Goal: Task Accomplishment & Management: Manage account settings

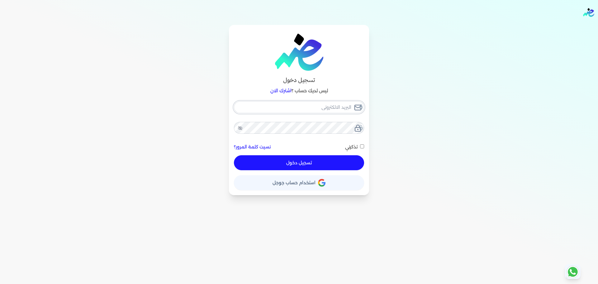
type input "[EMAIL_ADDRESS][DOMAIN_NAME]"
click at [328, 163] on button "تسجيل دخول" at bounding box center [299, 162] width 130 height 15
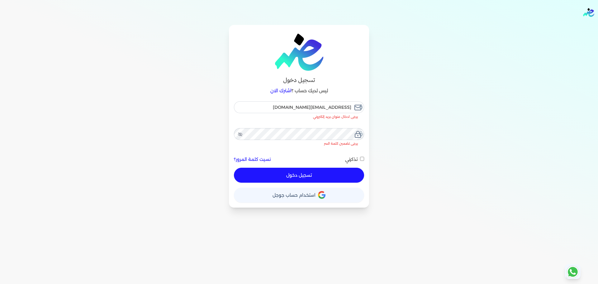
checkbox input "false"
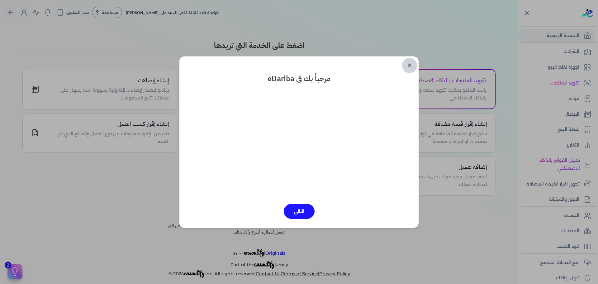
click at [410, 64] on link "✕" at bounding box center [409, 65] width 15 height 15
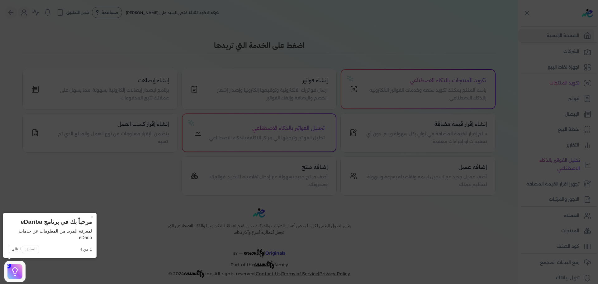
click at [550, 148] on icon at bounding box center [299, 142] width 598 height 284
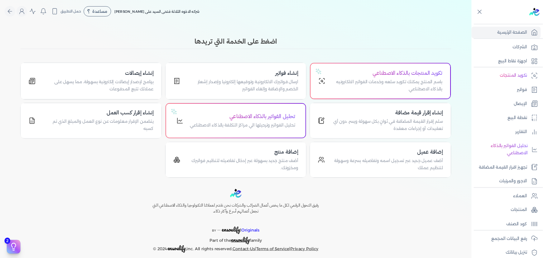
scroll to position [53, 0]
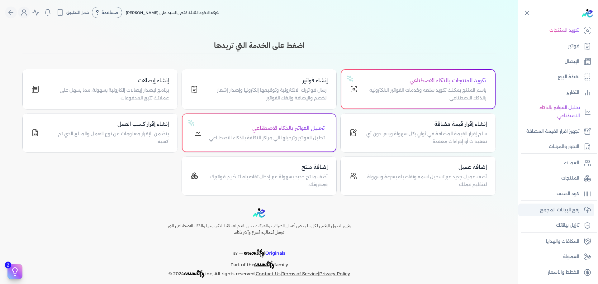
click at [571, 210] on p "رفع البيانات المجمع" at bounding box center [559, 210] width 39 height 8
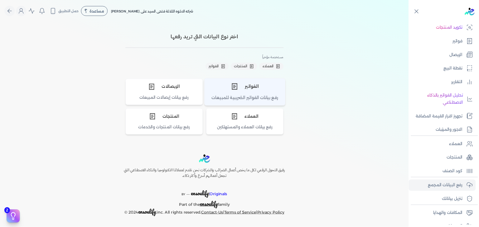
scroll to position [52, 0]
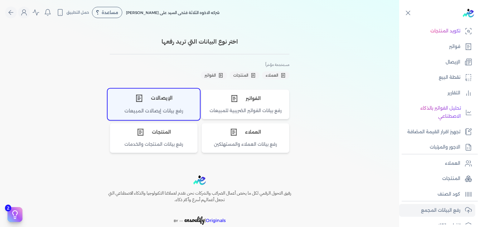
click at [157, 109] on div "رفع بيانات إيصالات المبيعات" at bounding box center [154, 114] width 92 height 12
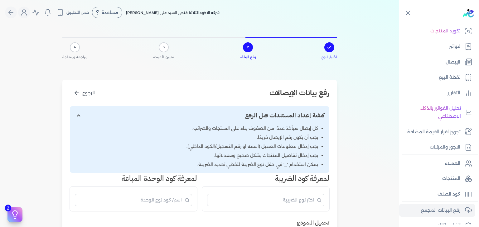
scroll to position [58, 0]
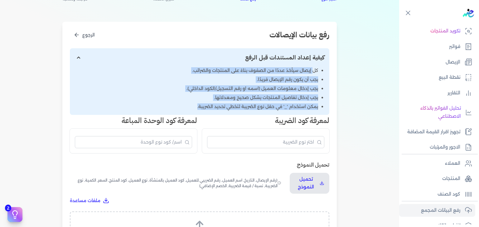
drag, startPoint x: 314, startPoint y: 69, endPoint x: 165, endPoint y: 102, distance: 153.0
click at [165, 102] on ul "كل إيصال سيأخذ عددًا من الصفوف بناءً على المنتجات والضرائب. يجب أن يكون رقم الإ…" at bounding box center [199, 88] width 249 height 43
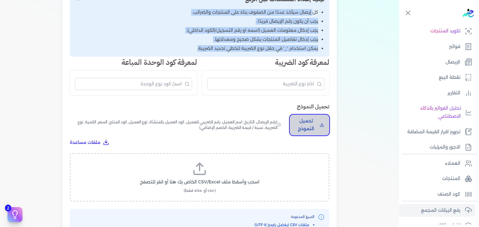
click at [310, 124] on p "تحميل النموذج" at bounding box center [306, 125] width 22 height 16
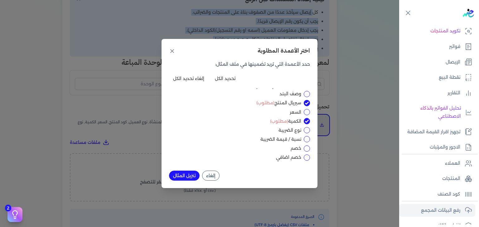
scroll to position [0, 0]
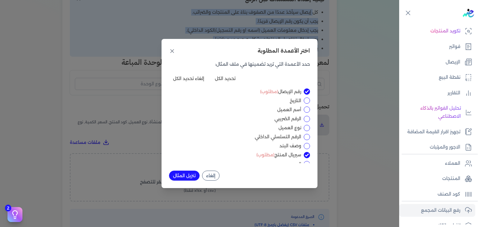
click at [305, 111] on input "أسم العميل" at bounding box center [307, 110] width 6 height 6
checkbox input "true"
click at [306, 119] on input "الرقم الضريبي" at bounding box center [307, 119] width 6 height 6
checkbox input "true"
click at [305, 128] on input "نوع العميل" at bounding box center [307, 128] width 6 height 6
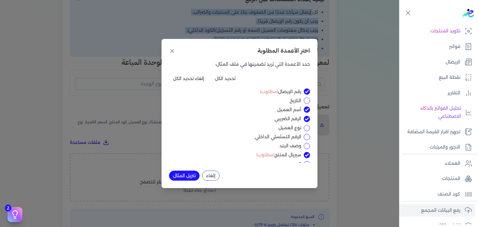
checkbox input "true"
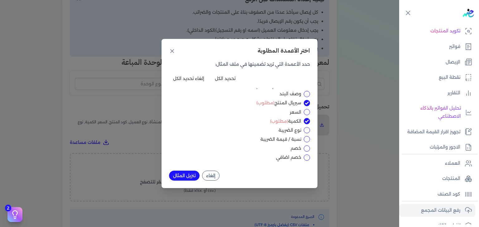
drag, startPoint x: 274, startPoint y: 104, endPoint x: 301, endPoint y: 105, distance: 27.4
click at [301, 105] on div "سيريال المنتج (مطلوب)" at bounding box center [239, 103] width 141 height 7
click at [306, 111] on input "السعر" at bounding box center [307, 112] width 6 height 6
click at [307, 112] on input "السعر" at bounding box center [307, 112] width 6 height 6
click at [305, 112] on input "السعر" at bounding box center [307, 112] width 6 height 6
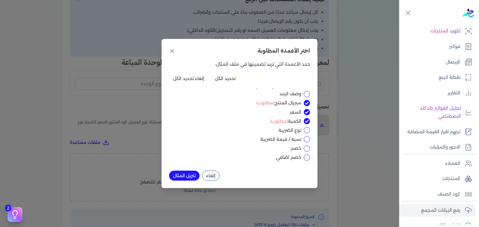
click at [309, 110] on input "السعر" at bounding box center [307, 112] width 6 height 6
checkbox input "false"
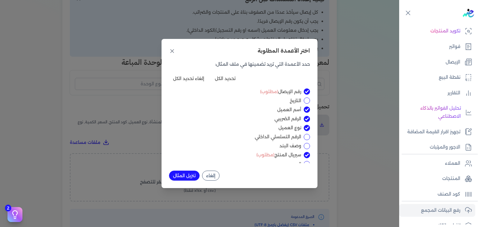
click at [182, 178] on button "تنزيل المثال" at bounding box center [184, 176] width 31 height 10
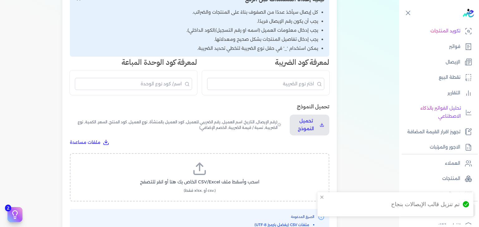
drag, startPoint x: 439, startPoint y: 0, endPoint x: 369, endPoint y: 20, distance: 72.3
click at [347, 26] on div "اختيار النوع 2 رفع الملف 3 تعيين الأعمدة 4 مراجعة ومعالجة رفع بيانات الإيصالات …" at bounding box center [199, 90] width 399 height 362
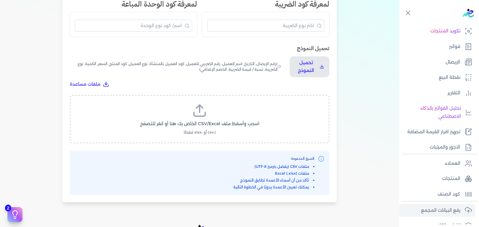
click at [203, 111] on icon at bounding box center [199, 110] width 15 height 15
click at [0, 0] on input "اسحب وأسقط ملف CSV/Excel الخاص بك هنا أو انقر للتصفح (.csv أو .xlsx فقط)" at bounding box center [0, 0] width 0 height 0
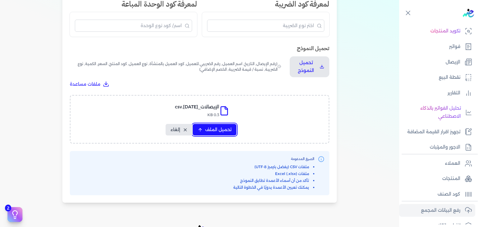
click at [217, 130] on span "تحميل الملف" at bounding box center [218, 130] width 26 height 7
select select "رقم الإيصال"
select select "أسم العميل"
select select "الرقم الضريبي"
select select "نوع العميل"
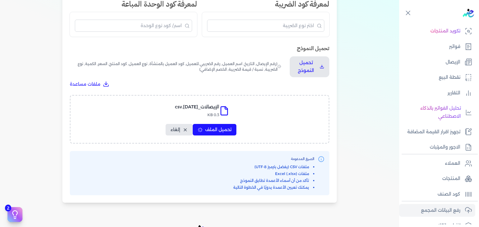
select select "سيريال المنتج"
select select "الكمية"
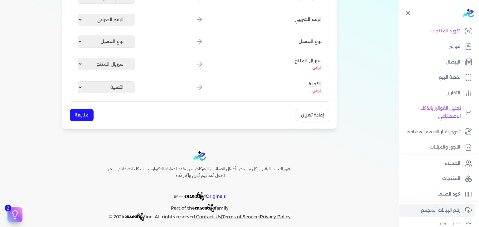
scroll to position [116, 0]
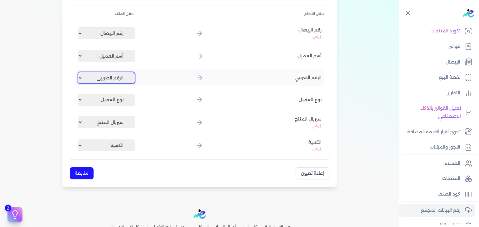
click at [106, 77] on select "غير محدد رقم الإيصال أسم العميل الرقم الضريبي نوع العميل سيريال المنتج الكمية" at bounding box center [106, 78] width 57 height 12
click at [79, 72] on select "غير محدد رقم الإيصال أسم العميل الرقم الضريبي نوع العميل سيريال المنتج الكمية" at bounding box center [106, 78] width 57 height 12
click at [103, 77] on select "غير محدد رقم الإيصال أسم العميل الرقم الضريبي نوع العميل سيريال المنتج الكمية" at bounding box center [106, 78] width 57 height 12
click at [79, 72] on select "غير محدد رقم الإيصال أسم العميل الرقم الضريبي نوع العميل سيريال المنتج الكمية" at bounding box center [106, 78] width 57 height 12
click at [125, 74] on select "غير محدد رقم الإيصال أسم العميل الرقم الضريبي نوع العميل سيريال المنتج الكمية" at bounding box center [106, 78] width 57 height 12
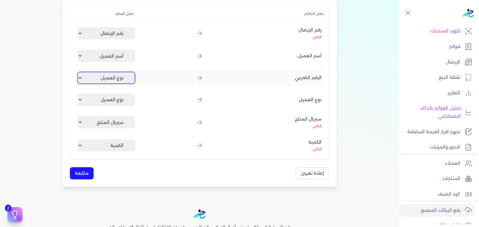
select select "الرقم الضريبي"
click at [79, 72] on select "غير محدد رقم الإيصال أسم العميل الرقم الضريبي نوع العميل سيريال المنتج الكمية" at bounding box center [106, 78] width 57 height 12
drag, startPoint x: 90, startPoint y: 175, endPoint x: 208, endPoint y: 176, distance: 118.4
click at [208, 176] on div "إعادة تعيين متابعة" at bounding box center [199, 173] width 259 height 12
click at [75, 176] on button "متابعة" at bounding box center [82, 173] width 24 height 12
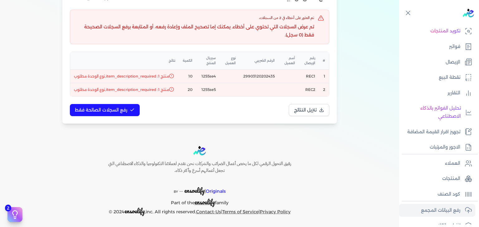
scroll to position [54, 0]
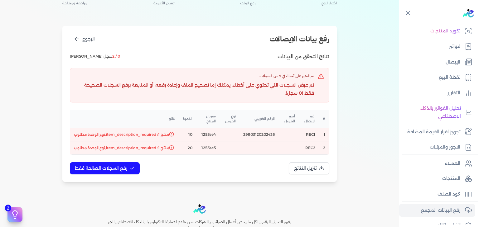
click at [213, 133] on td "1255se4" at bounding box center [207, 134] width 23 height 13
click at [212, 146] on td "1255se5" at bounding box center [207, 147] width 23 height 13
click at [214, 131] on td "1255se4" at bounding box center [207, 134] width 23 height 13
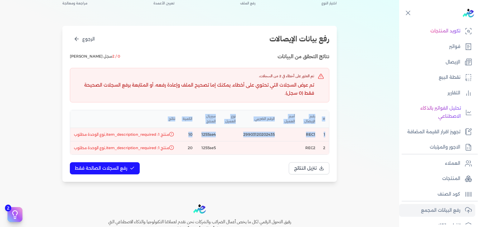
drag, startPoint x: 168, startPoint y: 135, endPoint x: 67, endPoint y: 136, distance: 100.7
click at [67, 136] on div "رفع بيانات الإيصالات الرجوع نتائج التحقق من البيانات 0 / 2 سجل صالح تم العثور ع…" at bounding box center [199, 104] width 274 height 156
click at [212, 137] on td "1255se4" at bounding box center [207, 134] width 23 height 13
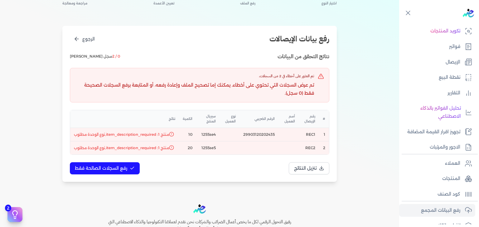
click at [208, 131] on td "1255se4" at bounding box center [207, 134] width 23 height 13
click at [210, 135] on td "1255se4" at bounding box center [207, 134] width 23 height 13
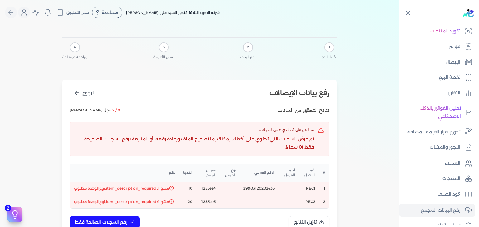
scroll to position [58, 0]
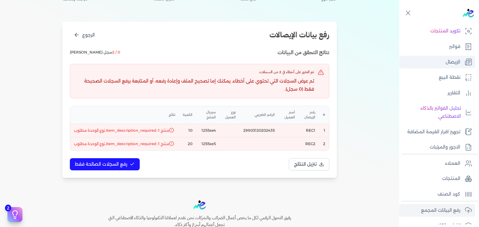
click at [453, 65] on p "الإيصال" at bounding box center [452, 62] width 15 height 8
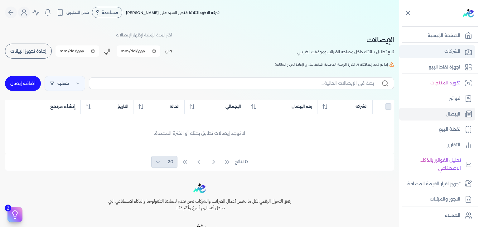
click at [445, 51] on p "الشركات" at bounding box center [452, 52] width 16 height 8
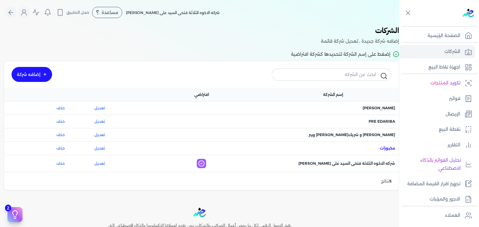
click at [381, 149] on span "اسم الشركة : مخبوزات" at bounding box center [387, 149] width 15 height 6
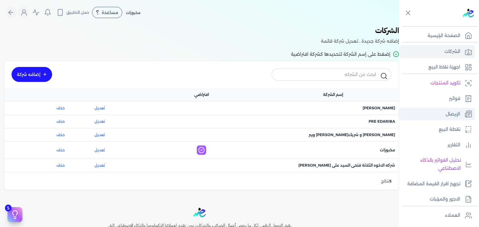
click at [447, 114] on p "الإيصال" at bounding box center [452, 114] width 15 height 8
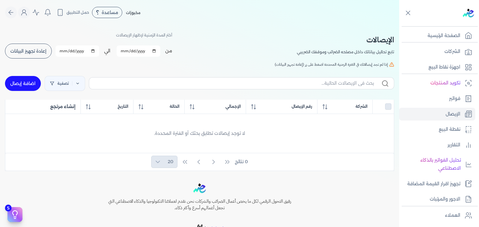
click at [35, 45] on button "إعادة تجهيز البيانات" at bounding box center [28, 51] width 47 height 15
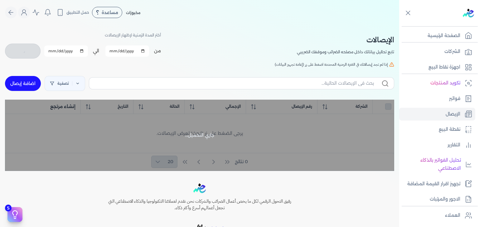
scroll to position [38, 0]
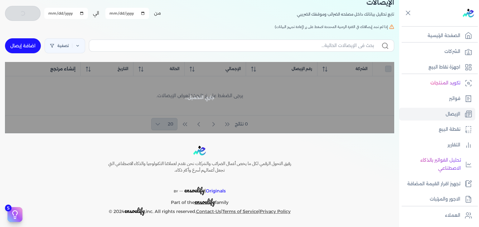
checkbox input "false"
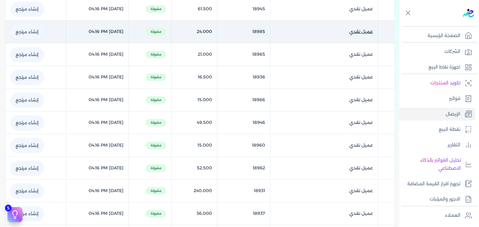
scroll to position [0, 0]
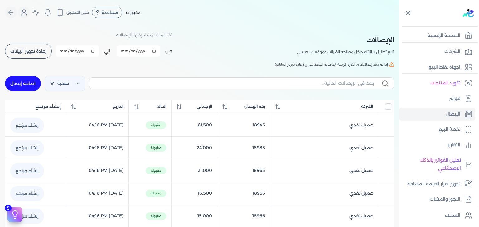
click at [29, 83] on link "اضافة إيصال" at bounding box center [23, 83] width 36 height 15
select select "EGP"
select select "EGS"
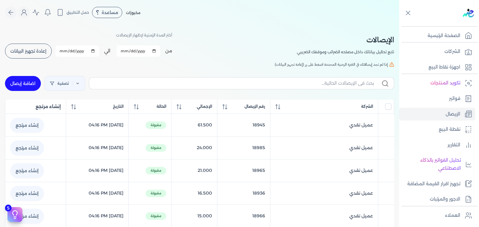
select select "B"
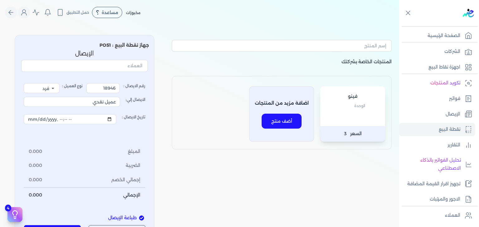
click at [373, 120] on div "فينو الوحدة" at bounding box center [352, 106] width 65 height 40
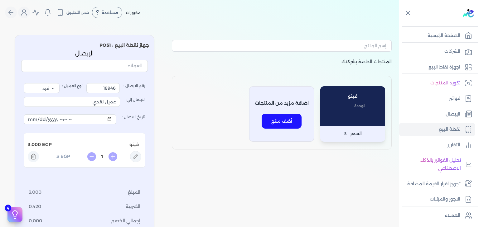
scroll to position [155, 0]
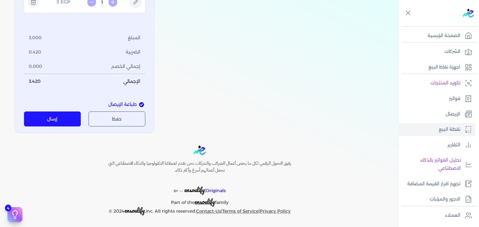
drag, startPoint x: 68, startPoint y: 114, endPoint x: 108, endPoint y: 117, distance: 40.3
click at [108, 117] on div "حفظ طباعة إرسال" at bounding box center [84, 119] width 127 height 15
click at [108, 117] on button "حفظ" at bounding box center [117, 119] width 57 height 15
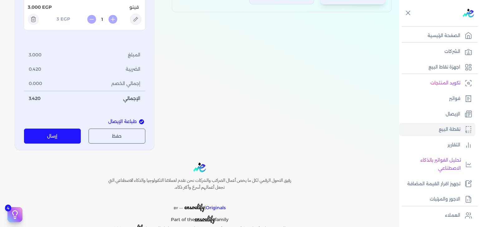
scroll to position [0, 0]
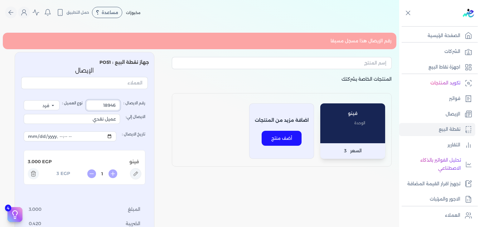
click at [110, 104] on input "18946" at bounding box center [102, 105] width 33 height 10
click at [115, 104] on input "18946" at bounding box center [102, 105] width 33 height 10
click at [116, 105] on input "18946" at bounding box center [102, 105] width 33 height 10
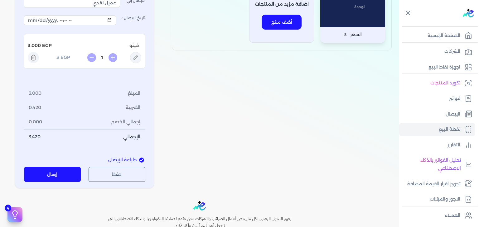
click at [123, 177] on button "حفظ" at bounding box center [117, 174] width 57 height 15
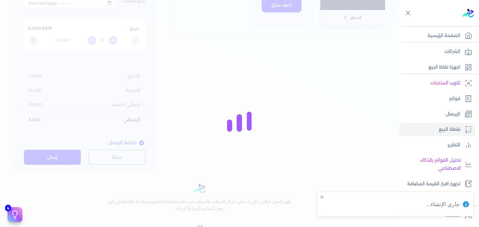
scroll to position [99, 0]
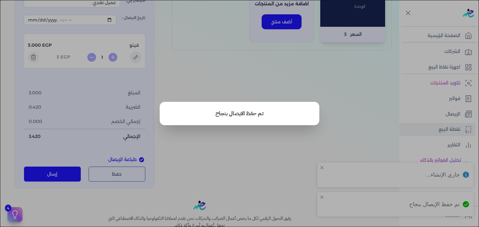
type input "1894910"
select select "P"
type input "عميل نقدي"
type input "[DATE]T13:10:45"
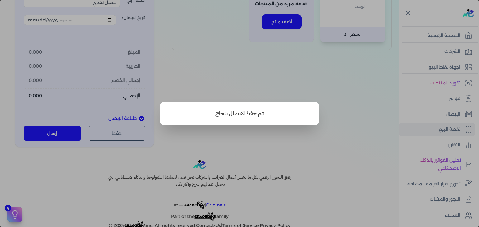
click at [284, 86] on button "close" at bounding box center [239, 113] width 479 height 227
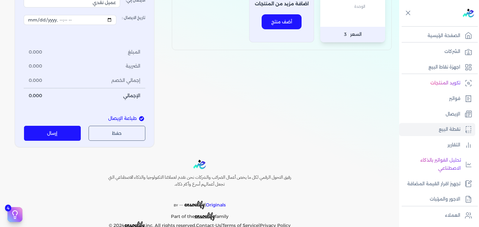
scroll to position [0, 0]
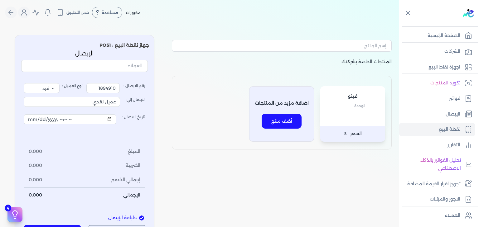
drag, startPoint x: 447, startPoint y: 118, endPoint x: 127, endPoint y: 0, distance: 341.0
click at [447, 118] on p "الإيصال" at bounding box center [452, 114] width 15 height 8
click at [466, 112] on icon at bounding box center [467, 113] width 7 height 7
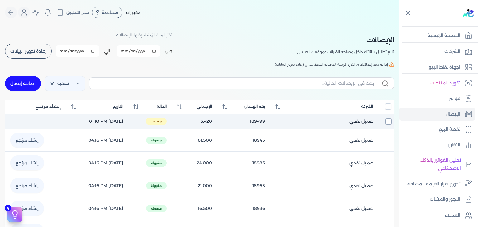
click at [387, 121] on input "checkbox" at bounding box center [388, 121] width 6 height 6
checkbox input "true"
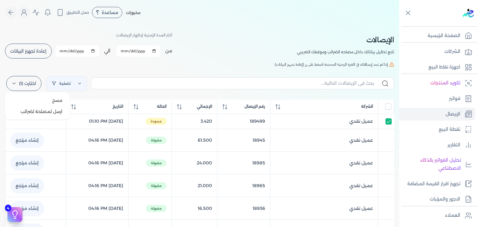
click at [35, 84] on label "اختارت (1)" at bounding box center [23, 83] width 35 height 15
click at [325, 62] on span "إذا لم تجد إيصالاتك في الفترة الزمنية المحددة اضغط على زر (إعادة تجهيز البيانات)" at bounding box center [331, 65] width 113 height 6
click at [346, 54] on p "تابع تحاليل بياناتك داخل مصلحه الضرائب وموقفك الضريبي" at bounding box center [345, 52] width 97 height 8
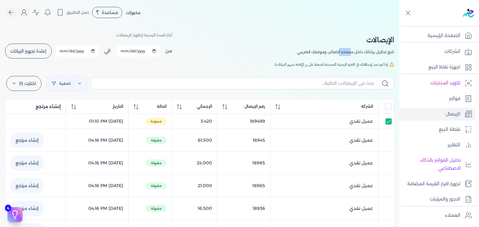
click at [346, 54] on p "تابع تحاليل بياناتك داخل مصلحه الضرائب وموقفك الضريبي" at bounding box center [345, 52] width 97 height 8
click at [347, 63] on span "إذا لم تجد إيصالاتك في الفترة الزمنية المحددة اضغط على زر (إعادة تجهيز البيانات)" at bounding box center [331, 65] width 113 height 6
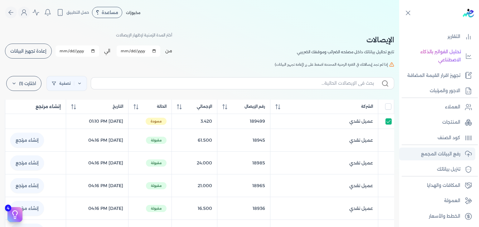
click at [461, 156] on link "رفع البيانات المجمع" at bounding box center [437, 154] width 76 height 13
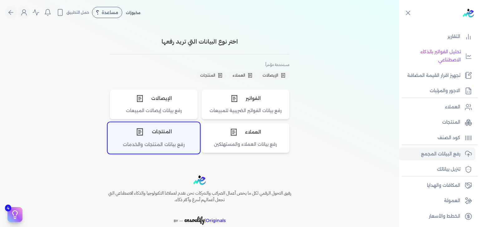
click at [156, 133] on div "المنتجات" at bounding box center [154, 132] width 92 height 19
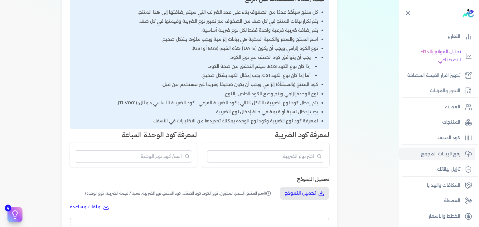
scroll to position [58, 0]
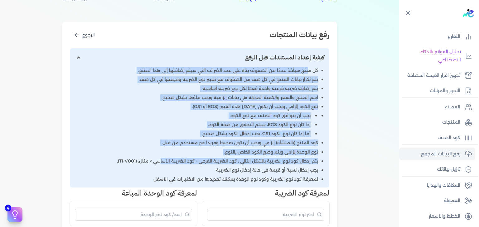
drag, startPoint x: 308, startPoint y: 71, endPoint x: 159, endPoint y: 163, distance: 175.2
click at [159, 163] on ul "كل منتج سيأخذ عددًا من الصفوف بناءً على عدد الضرائب التي سيتم إضافتها إلى هذا ا…" at bounding box center [199, 124] width 249 height 115
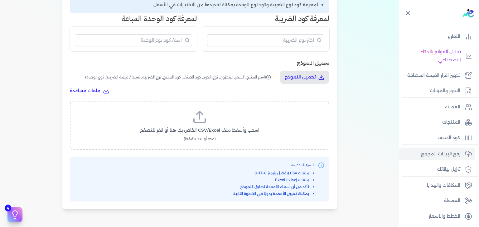
scroll to position [175, 0]
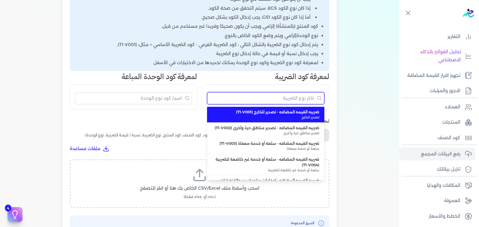
click at [312, 100] on input "البحث" at bounding box center [265, 98] width 117 height 12
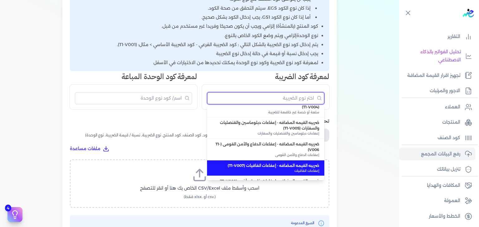
scroll to position [107, 0]
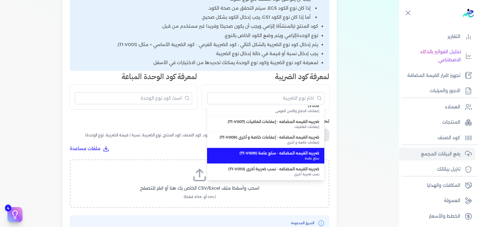
click at [249, 154] on span "ضريبه القيمه المضافه - سلع عامة (T1-V009)" at bounding box center [265, 154] width 107 height 6
type input "ضريبه القيمه المضافه - سلع عامة (T1-V009)"
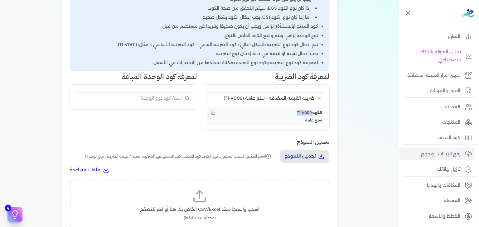
drag, startPoint x: 295, startPoint y: 112, endPoint x: 311, endPoint y: 110, distance: 15.8
click at [311, 110] on div "الكود: T1-V009" at bounding box center [265, 112] width 112 height 7
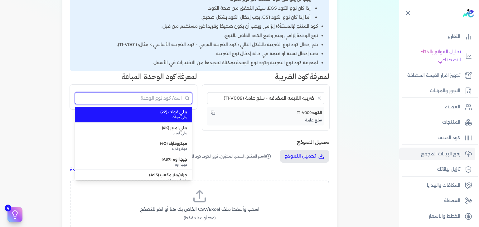
click at [157, 99] on input "البحث" at bounding box center [133, 98] width 117 height 12
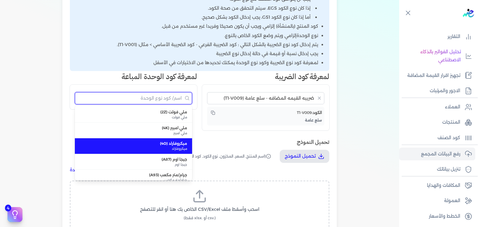
scroll to position [58, 0]
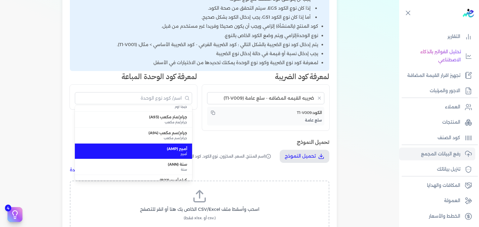
click at [242, 130] on div "ضريبه القيمه المضافه - سلع عامة (T1-V009) لا توجد نتائج الكود: T1-V009 سلع عامة" at bounding box center [265, 108] width 127 height 46
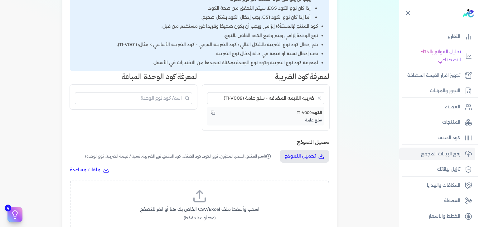
scroll to position [233, 0]
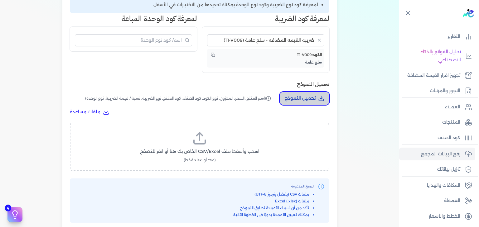
click at [315, 95] on p "تحميل النموذج" at bounding box center [300, 98] width 31 height 8
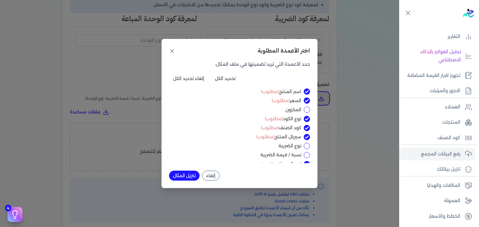
scroll to position [7, 0]
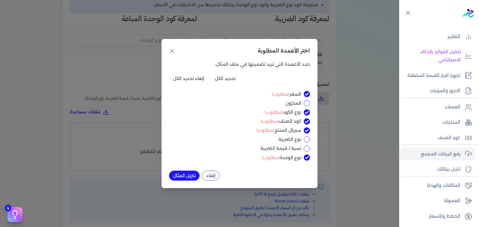
click at [213, 178] on button "إلغاء" at bounding box center [210, 176] width 17 height 10
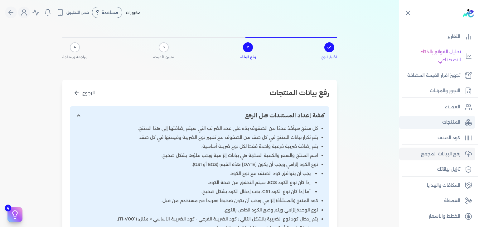
scroll to position [0, 0]
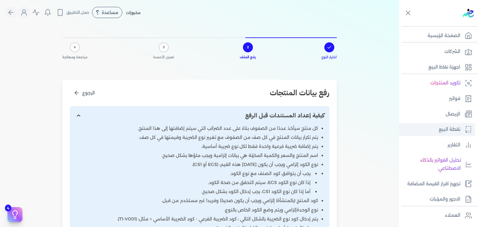
click at [451, 132] on p "نقطة البيع" at bounding box center [450, 130] width 22 height 8
select select "EGP"
select select "EGS"
select select "B"
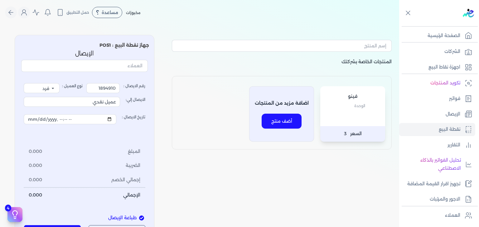
click at [347, 99] on p "فينو" at bounding box center [352, 97] width 52 height 8
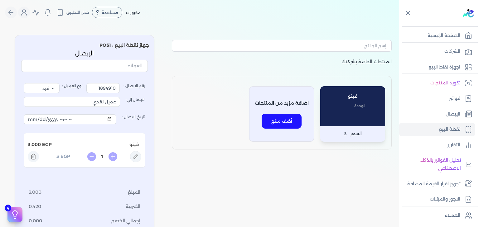
click at [52, 146] on span "EGP" at bounding box center [47, 145] width 10 height 7
click at [250, 182] on div "المنتجات الخاصة بشركتك فينو الوحدة السعر 3 اضافة مزيد من المنتجات أضف منتج" at bounding box center [282, 161] width 230 height 253
click at [347, 155] on div "المنتجات الخاصة بشركتك فينو الوحدة السعر 3 اضافة مزيد من المنتجات أضف منتج" at bounding box center [282, 161] width 230 height 253
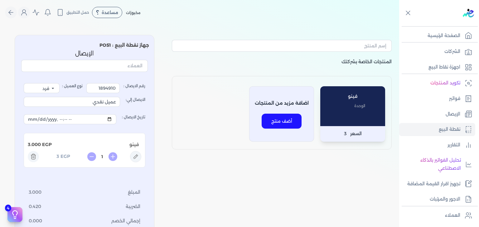
click at [31, 146] on p "3.000" at bounding box center [34, 145] width 13 height 8
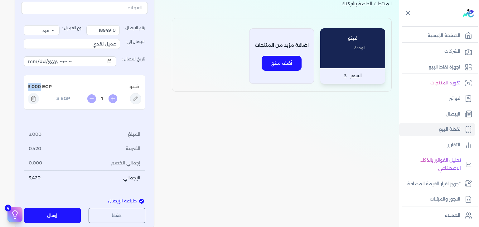
click at [135, 98] on icon at bounding box center [135, 98] width 11 height 11
type input "فينو"
type input "3"
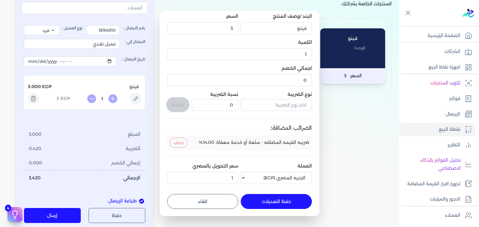
scroll to position [0, 0]
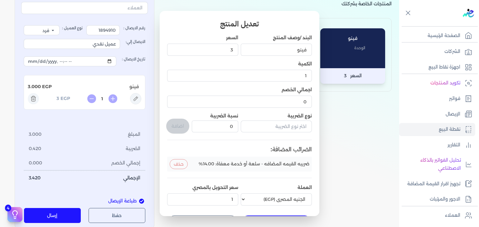
click at [342, 120] on dialog "تعديل المنتج البند /وصف المنتج فينو السعر 3 الكمية 1 اجمالي الخصم 0 نوع الضريبة…" at bounding box center [239, 113] width 479 height 227
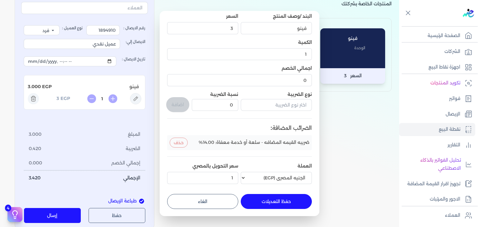
click at [216, 197] on button "الغاء" at bounding box center [202, 201] width 71 height 15
type input "0"
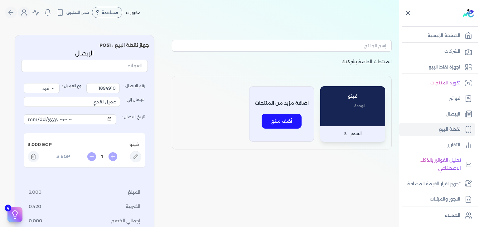
click at [410, 15] on icon at bounding box center [408, 13] width 8 height 8
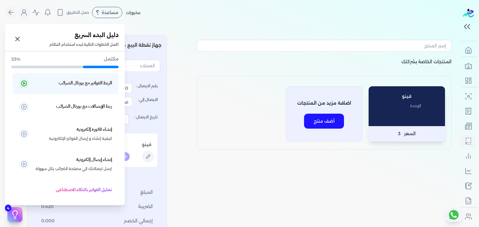
click at [15, 217] on icon at bounding box center [15, 217] width 2 height 0
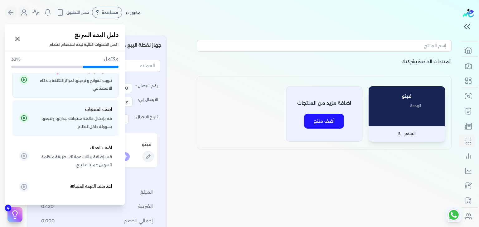
scroll to position [60, 0]
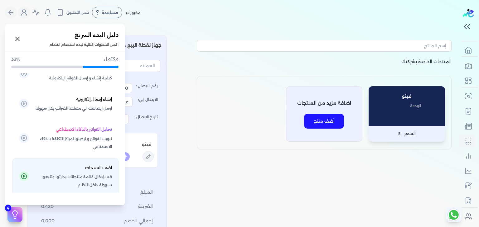
click at [98, 172] on h5 "اضف المنتجات" at bounding box center [98, 168] width 27 height 8
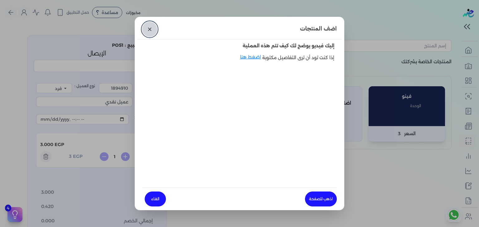
click at [151, 34] on link "✕" at bounding box center [149, 29] width 15 height 15
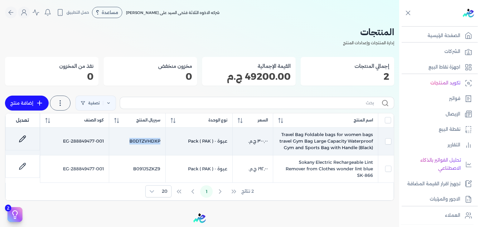
drag, startPoint x: 129, startPoint y: 144, endPoint x: 163, endPoint y: 144, distance: 34.6
click at [163, 144] on td "B0DTZVHDXP" at bounding box center [137, 141] width 56 height 27
checkbox input "true"
checkbox input "false"
copy td "B0DTZVHDXP"
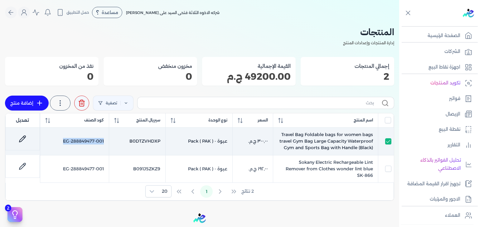
drag, startPoint x: 60, startPoint y: 141, endPoint x: 111, endPoint y: 143, distance: 51.2
click at [109, 143] on td "EG-288849477-001" at bounding box center [74, 141] width 69 height 27
checkbox input "false"
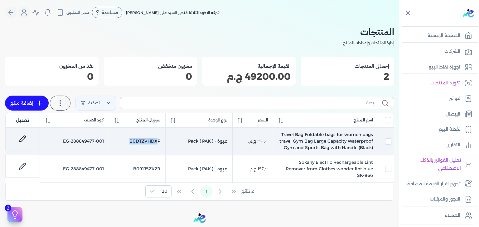
drag, startPoint x: 125, startPoint y: 143, endPoint x: 157, endPoint y: 142, distance: 32.4
click at [157, 142] on td "B0DTZVHDXP" at bounding box center [137, 141] width 56 height 27
checkbox input "true"
checkbox input "false"
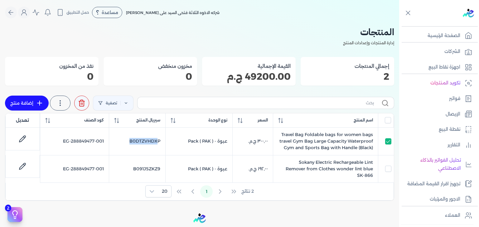
click at [36, 100] on link "إضافة منتج" at bounding box center [27, 103] width 44 height 15
select select "EGS"
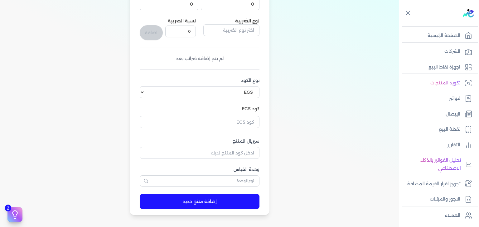
scroll to position [58, 0]
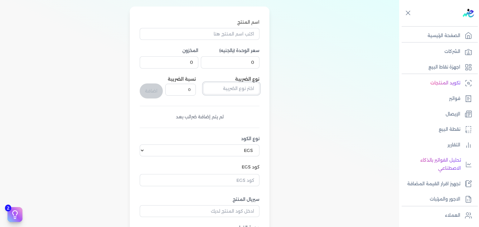
click at [233, 87] on input "text" at bounding box center [231, 89] width 56 height 12
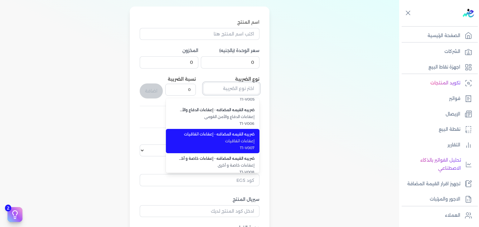
scroll to position [171, 0]
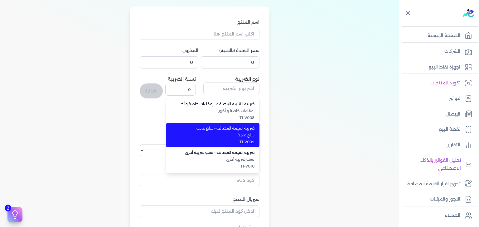
click at [244, 133] on span "سلع عامة" at bounding box center [216, 135] width 76 height 6
type input "ضريبه القيمه المضافه - سلع عامة"
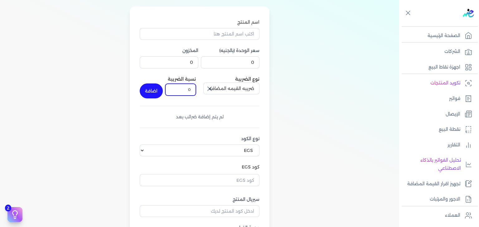
click at [175, 86] on input "0" at bounding box center [180, 90] width 31 height 12
type input "14"
click at [153, 89] on button "اضافة" at bounding box center [151, 91] width 23 height 15
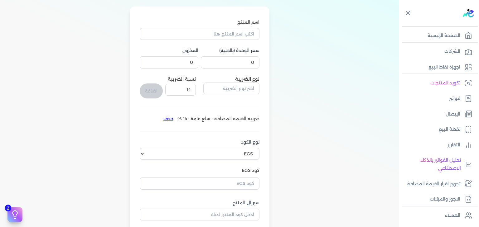
scroll to position [116, 0]
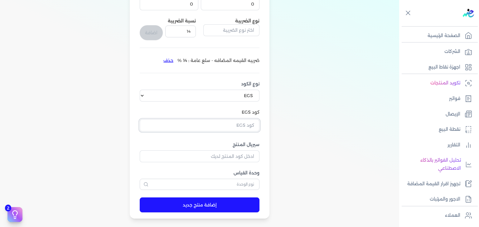
click at [240, 127] on input "text" at bounding box center [200, 125] width 120 height 12
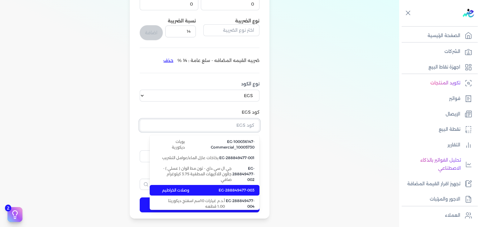
scroll to position [58, 0]
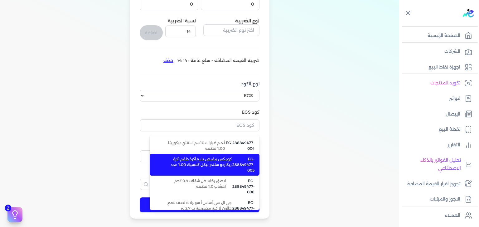
click at [232, 173] on span "كومكس مقبض باب/ أكرة طقم أكرة ريكاردو سلندر نيكل كلاسيك 1.00 عدد" at bounding box center [197, 164] width 70 height 17
type input "EG-288849477-005"
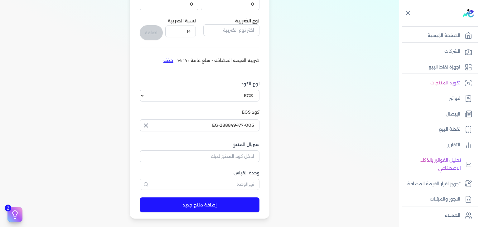
click at [307, 136] on div "اسم المنتج سعر الوحدة (بالجنيه) 0 المخزون 0 نوع الضريبة نسبة الضريبة 14 اضافة ض…" at bounding box center [199, 83] width 389 height 271
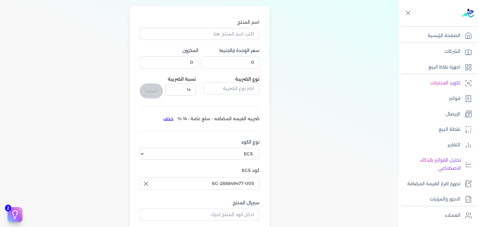
scroll to position [116, 0]
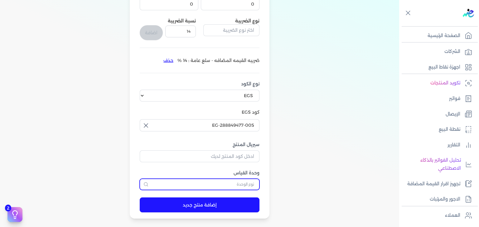
click at [250, 182] on input "text" at bounding box center [200, 184] width 120 height 11
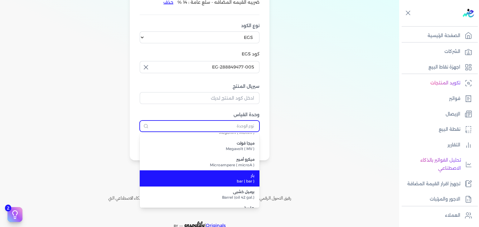
scroll to position [233, 0]
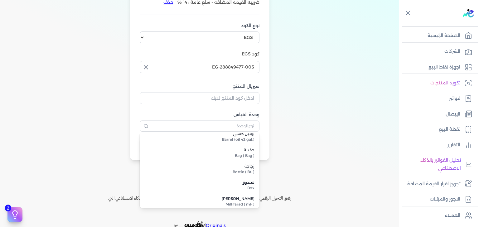
click at [337, 137] on div "اسم المنتج سعر الوحدة (بالجنيه) 0 المخزون 0 نوع الضريبة نسبة الضريبة 14 اضافة ض…" at bounding box center [199, 25] width 389 height 271
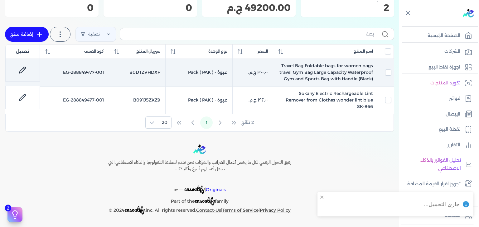
scroll to position [74, 0]
drag, startPoint x: 127, startPoint y: 69, endPoint x: 166, endPoint y: 70, distance: 39.6
click at [166, 70] on td "B0DTZVHDXP" at bounding box center [137, 72] width 56 height 27
checkbox input "true"
checkbox input "false"
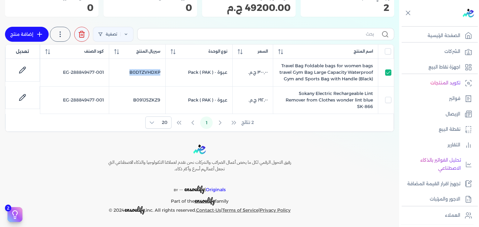
scroll to position [16, 0]
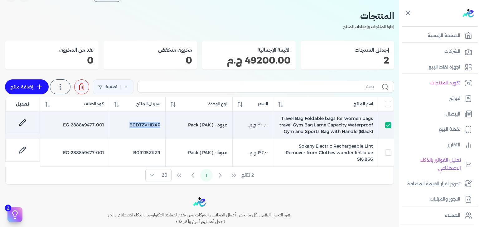
click at [26, 122] on icon at bounding box center [22, 122] width 7 height 7
select select "EGS"
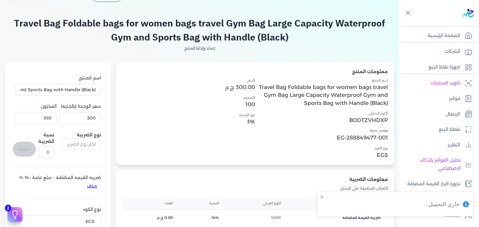
scroll to position [132, 0]
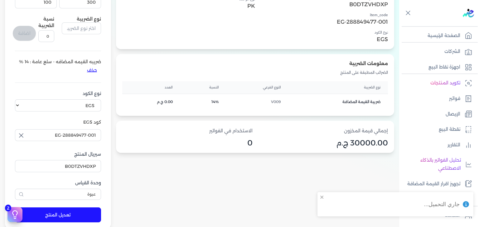
click at [56, 65] on li "ضريبه القيمه المضافه - سلع عامة : 14 % حذف" at bounding box center [58, 67] width 86 height 17
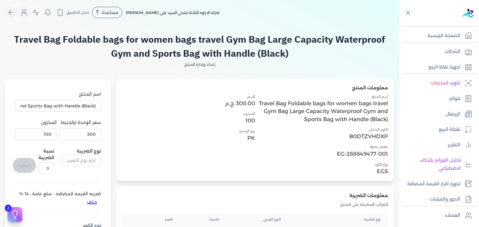
click at [86, 95] on label "اسم المنتج" at bounding box center [58, 94] width 86 height 7
click at [86, 100] on input "Travel Bag Foldable bags for women bags travel Gym Bag Large Capacity Waterproo…" at bounding box center [58, 106] width 86 height 12
click at [86, 95] on label "اسم المنتج" at bounding box center [58, 94] width 86 height 7
click at [86, 100] on input "Travel Bag Foldable bags for women bags travel Gym Bag Large Capacity Waterproo…" at bounding box center [58, 106] width 86 height 12
click at [86, 95] on label "اسم المنتج" at bounding box center [58, 94] width 86 height 7
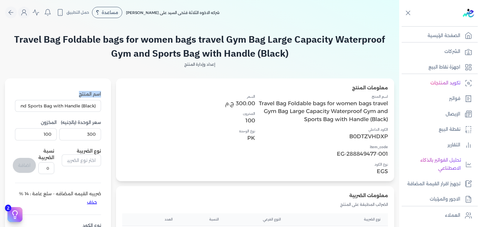
click at [86, 100] on input "Travel Bag Foldable bags for women bags travel Gym Bag Large Capacity Waterproo…" at bounding box center [58, 106] width 86 height 12
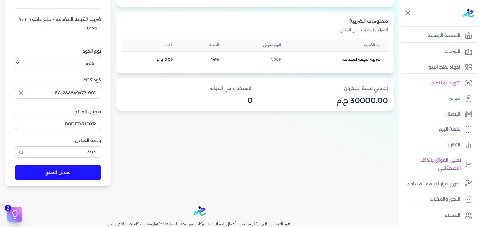
click at [67, 179] on button "تعديل المنتج" at bounding box center [58, 172] width 86 height 15
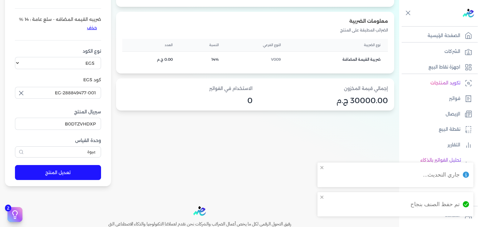
scroll to position [116, 0]
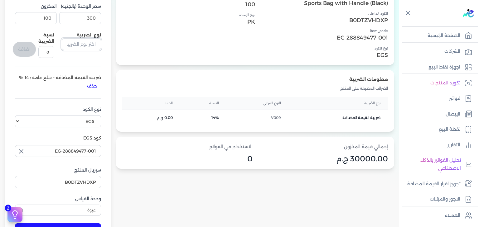
click at [77, 50] on input "text" at bounding box center [81, 44] width 39 height 12
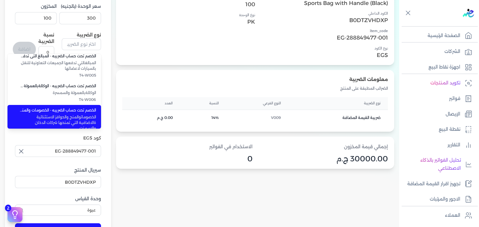
click at [80, 115] on li "الخصم تحت حساب الضريبه - الخصومات والمنح والحوافز الاستثنائية الاضافية التي تمن…" at bounding box center [54, 123] width 94 height 36
type input "الخصم تحت حساب الضريبه - الخصومات والمنح والحوافز الاستثنائية الاضافية التي تمن…"
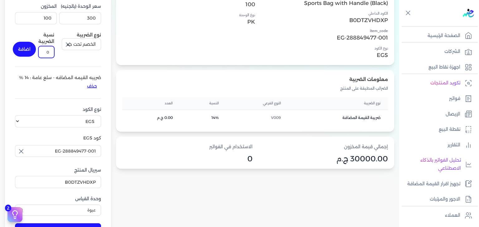
click at [44, 58] on input "0" at bounding box center [46, 52] width 16 height 12
type input "2"
click at [20, 57] on button "اضافة" at bounding box center [24, 49] width 23 height 15
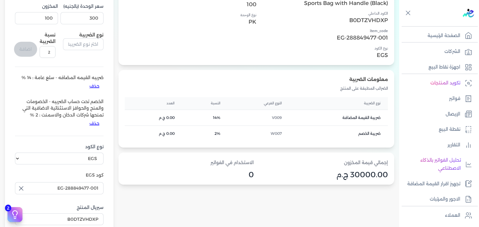
click at [78, 104] on li "الخصم تحت حساب الضريبه - الخصومات والمنح والحوافز الاستثنائية الاضافية التي تمن…" at bounding box center [59, 113] width 89 height 30
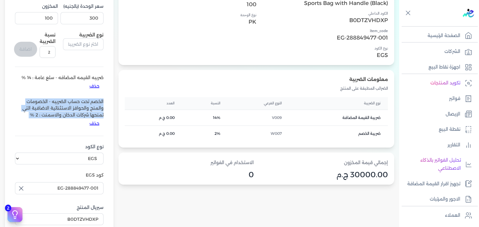
drag, startPoint x: 78, startPoint y: 104, endPoint x: 78, endPoint y: 123, distance: 19.6
click at [78, 123] on li "الخصم تحت حساب الضريبه - الخصومات والمنح والحوافز الاستثنائية الاضافية التي تمن…" at bounding box center [59, 113] width 89 height 30
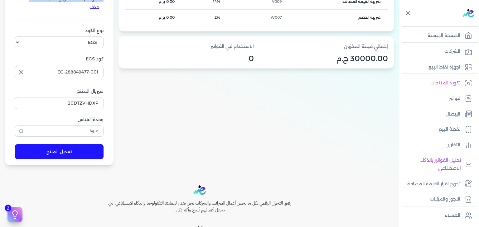
scroll to position [272, 0]
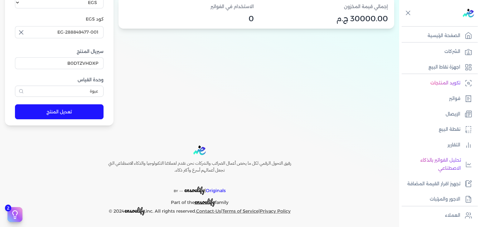
click at [58, 116] on button "تعديل المنتج" at bounding box center [59, 111] width 89 height 15
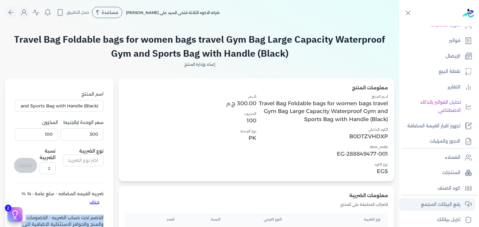
scroll to position [108, 0]
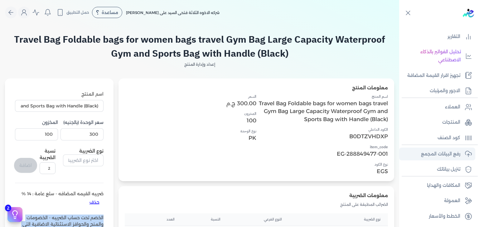
click at [458, 156] on p "رفع البيانات المجمع" at bounding box center [440, 154] width 39 height 8
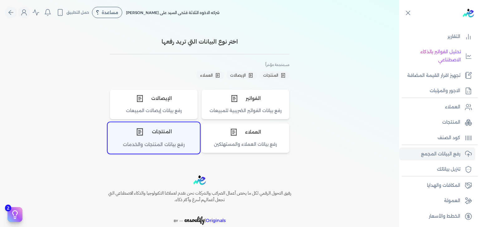
click at [160, 127] on div "المنتجات" at bounding box center [154, 132] width 92 height 19
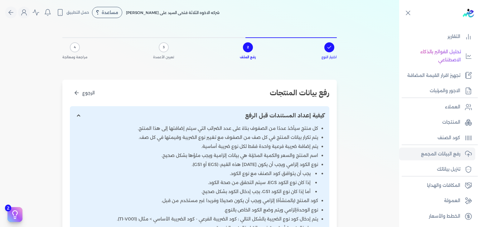
scroll to position [116, 0]
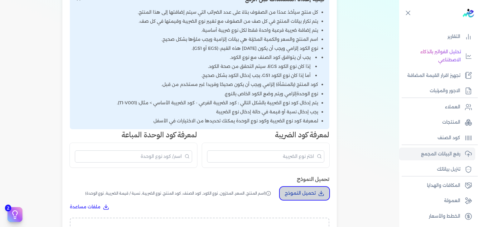
click at [310, 194] on p "تحميل النموذج" at bounding box center [300, 194] width 31 height 8
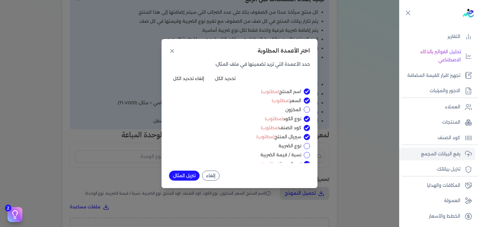
drag, startPoint x: 297, startPoint y: 118, endPoint x: 280, endPoint y: 121, distance: 17.3
click at [280, 121] on label "نوع الكود (مطلوب)" at bounding box center [235, 119] width 132 height 7
click at [304, 121] on input "نوع الكود (مطلوب)" at bounding box center [307, 119] width 6 height 6
checkbox input "false"
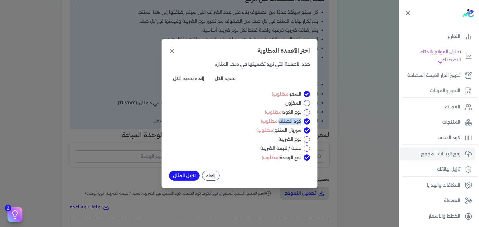
drag, startPoint x: 303, startPoint y: 121, endPoint x: 278, endPoint y: 121, distance: 24.9
click at [278, 121] on div "كود الصنف (مطلوب)" at bounding box center [239, 121] width 141 height 7
drag, startPoint x: 300, startPoint y: 130, endPoint x: 274, endPoint y: 130, distance: 26.2
click at [274, 130] on label "سيريال المنتج (مطلوب)" at bounding box center [235, 130] width 132 height 7
click at [304, 130] on input "سيريال المنتج (مطلوب)" at bounding box center [307, 130] width 6 height 6
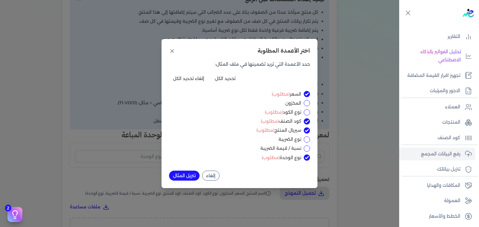
checkbox input "false"
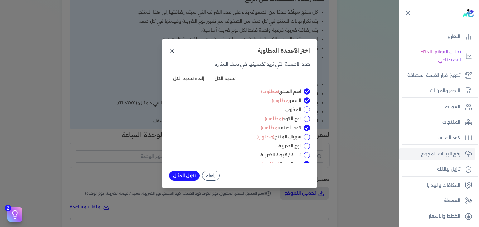
click at [172, 50] on icon at bounding box center [172, 51] width 6 height 6
click at [172, 50] on li "نوع الكود إلزامي ويجب أن يكون [DATE] هذه القيم: (EGS أو GS1)." at bounding box center [196, 48] width 243 height 7
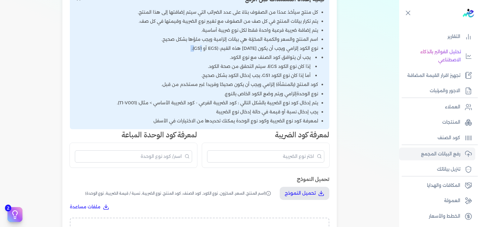
scroll to position [58, 0]
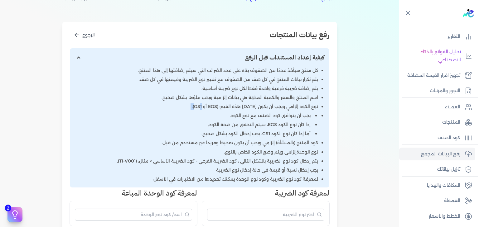
click at [84, 56] on input "إظهار/إخفاء التعليمات" at bounding box center [199, 57] width 259 height 19
checkbox input "false"
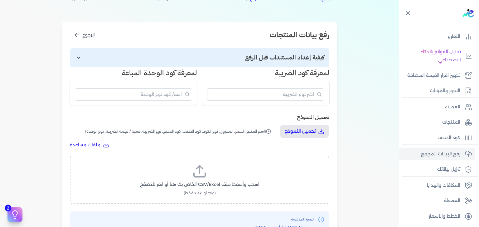
scroll to position [116, 0]
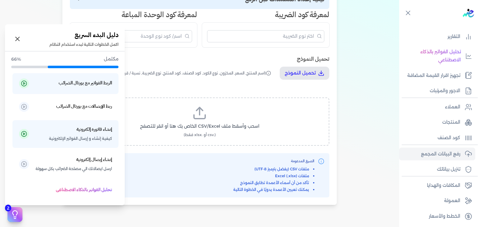
click at [15, 213] on icon at bounding box center [14, 214] width 9 height 9
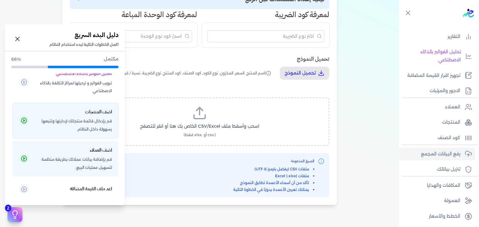
scroll to position [175, 0]
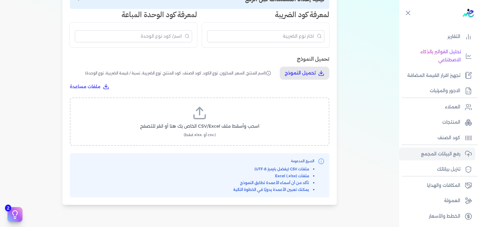
click at [356, 131] on div "اختيار النوع 2 رفع الملف 3 تعيين الأعمدة 4 مراجعة ومعالجة رفع بيانات المنتجات ا…" at bounding box center [199, 62] width 399 height 306
